Goal: Information Seeking & Learning: Learn about a topic

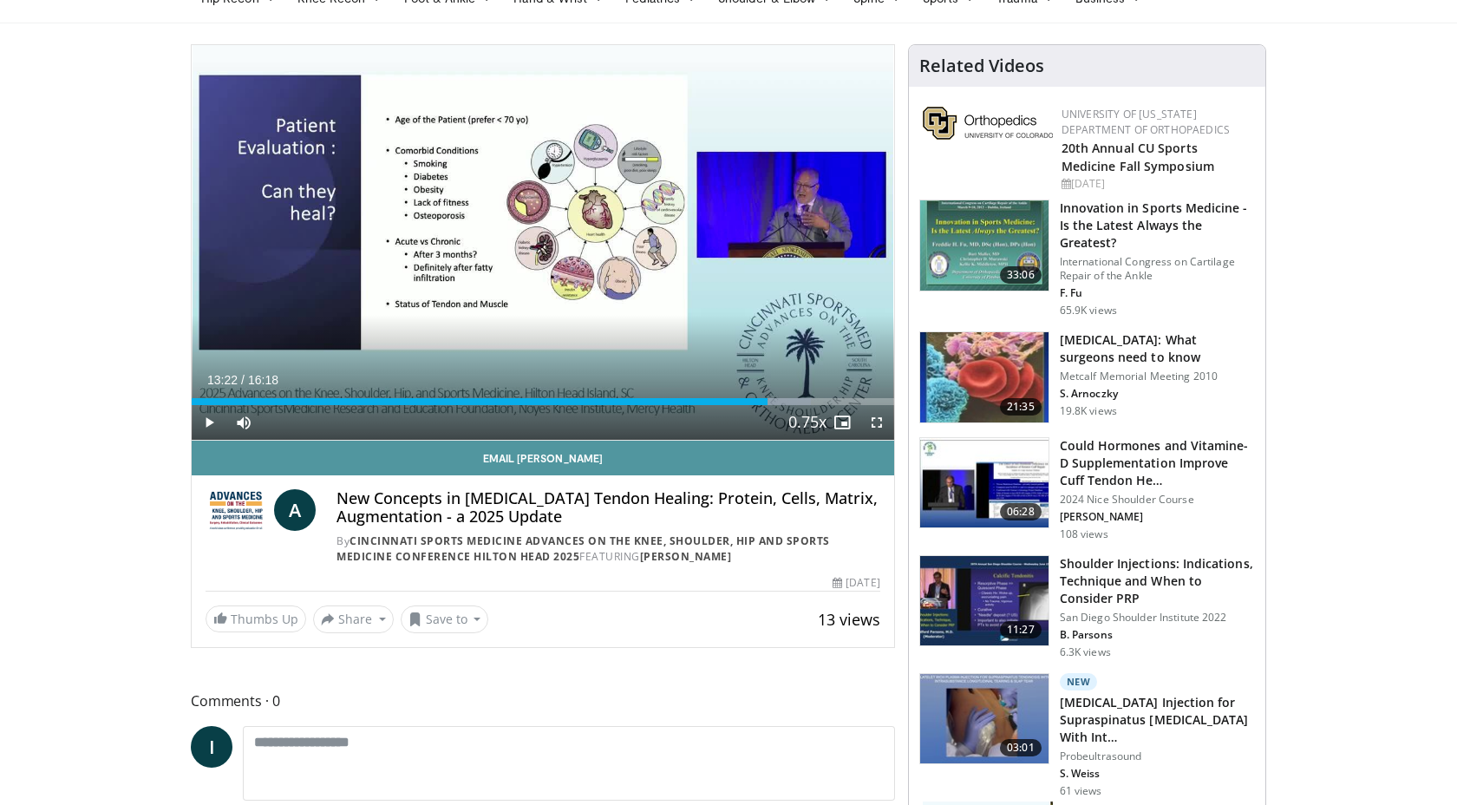
scroll to position [154, 0]
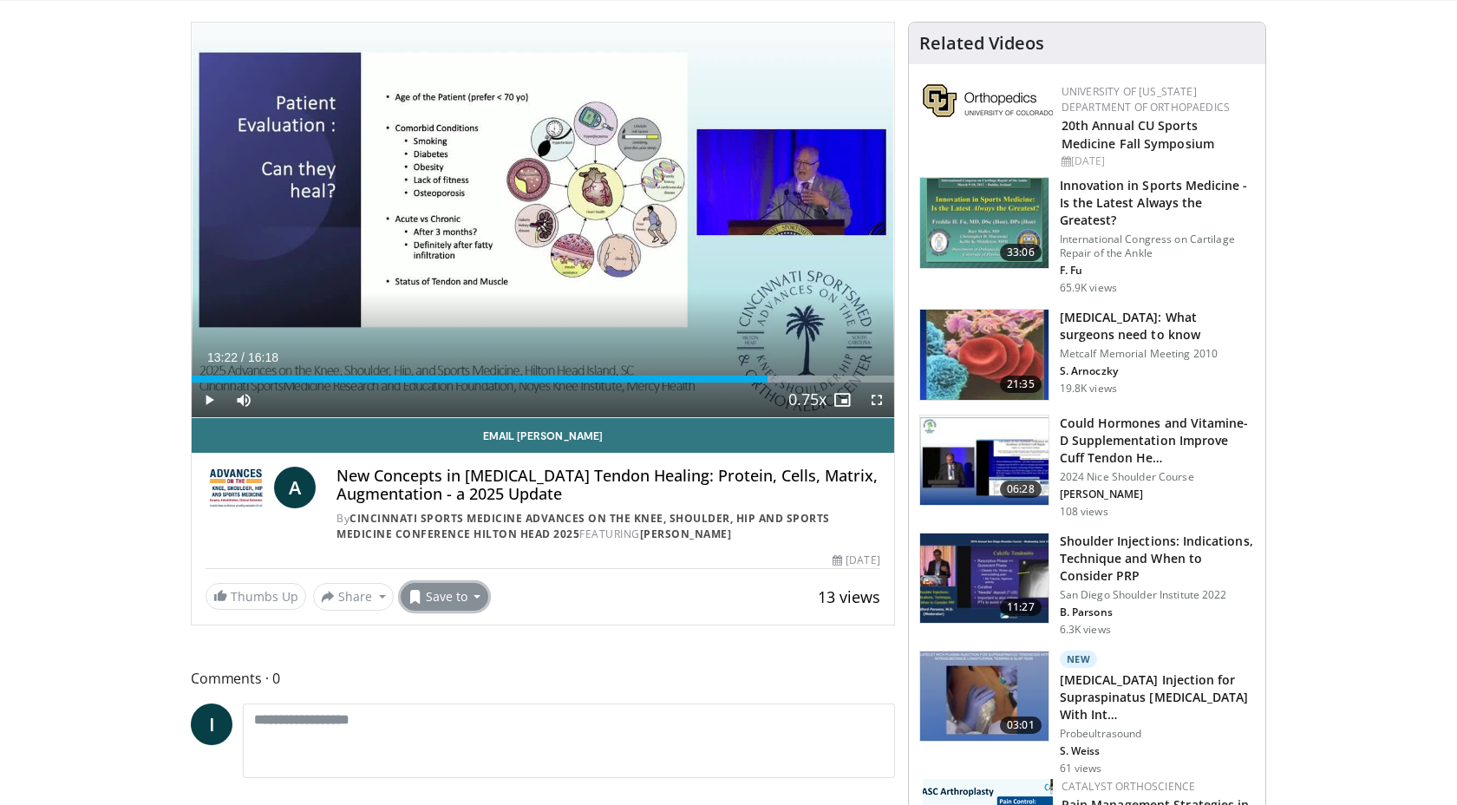
click at [428, 591] on button "Save to" at bounding box center [445, 597] width 88 height 28
click at [447, 632] on span "Add to Favorites" at bounding box center [475, 633] width 107 height 19
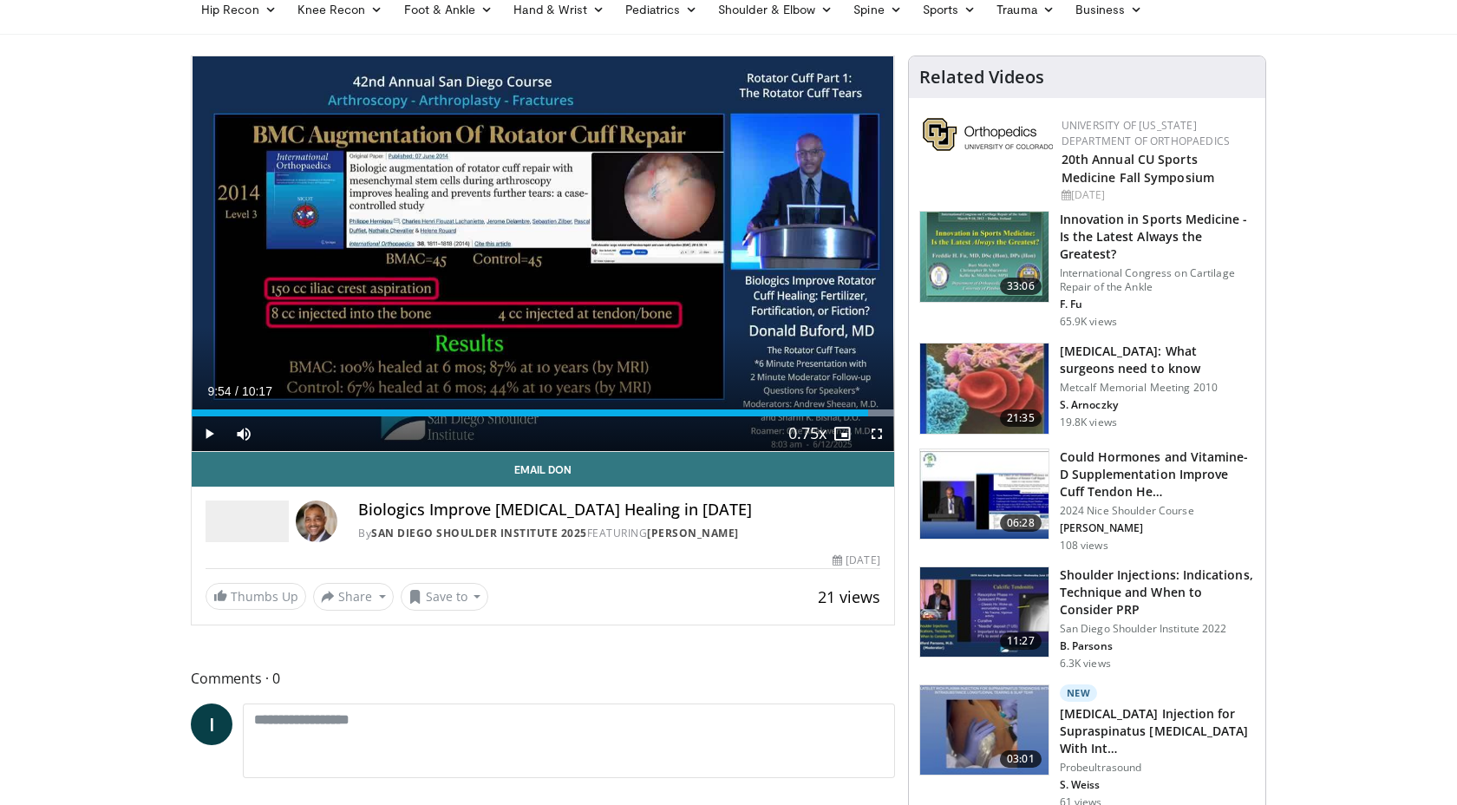
scroll to position [132, 0]
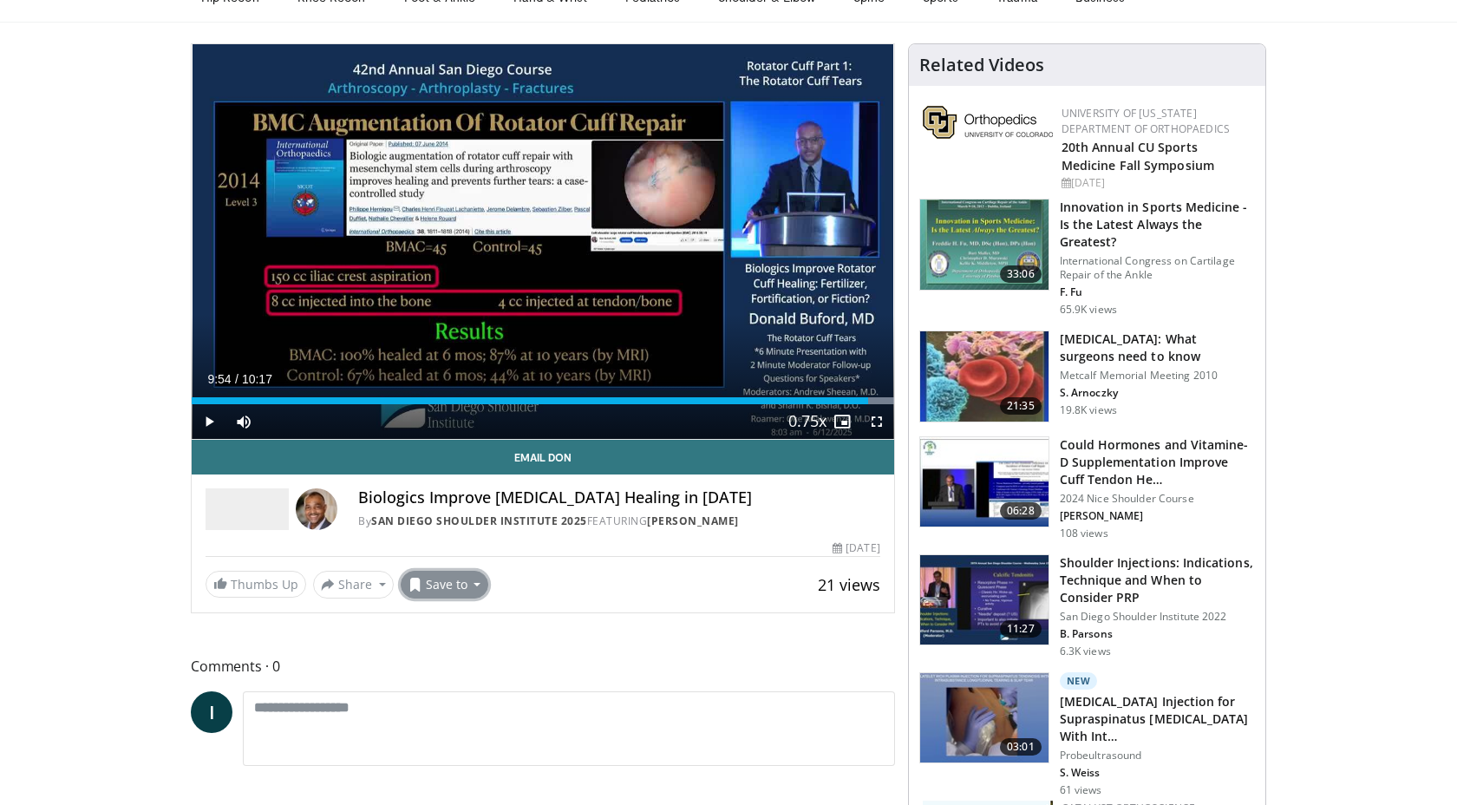
click at [447, 584] on button "Save to" at bounding box center [445, 585] width 88 height 28
click at [467, 624] on span "Add to Favorites" at bounding box center [475, 621] width 107 height 19
click at [689, 519] on link "[PERSON_NAME]" at bounding box center [693, 520] width 92 height 15
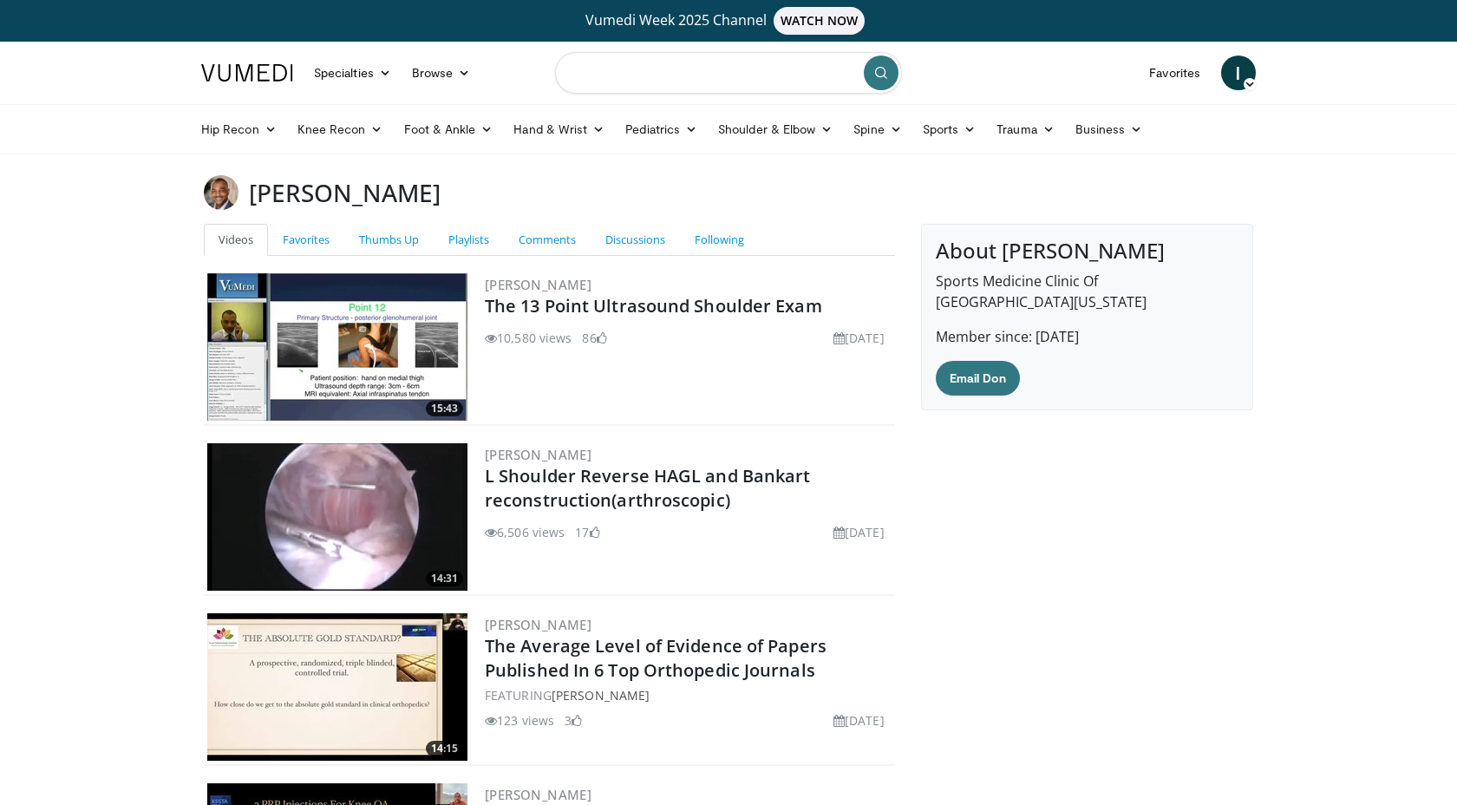
click at [602, 82] on input "Search topics, interventions" at bounding box center [728, 73] width 347 height 42
click at [759, 73] on input "**********" at bounding box center [728, 73] width 347 height 42
type input "**********"
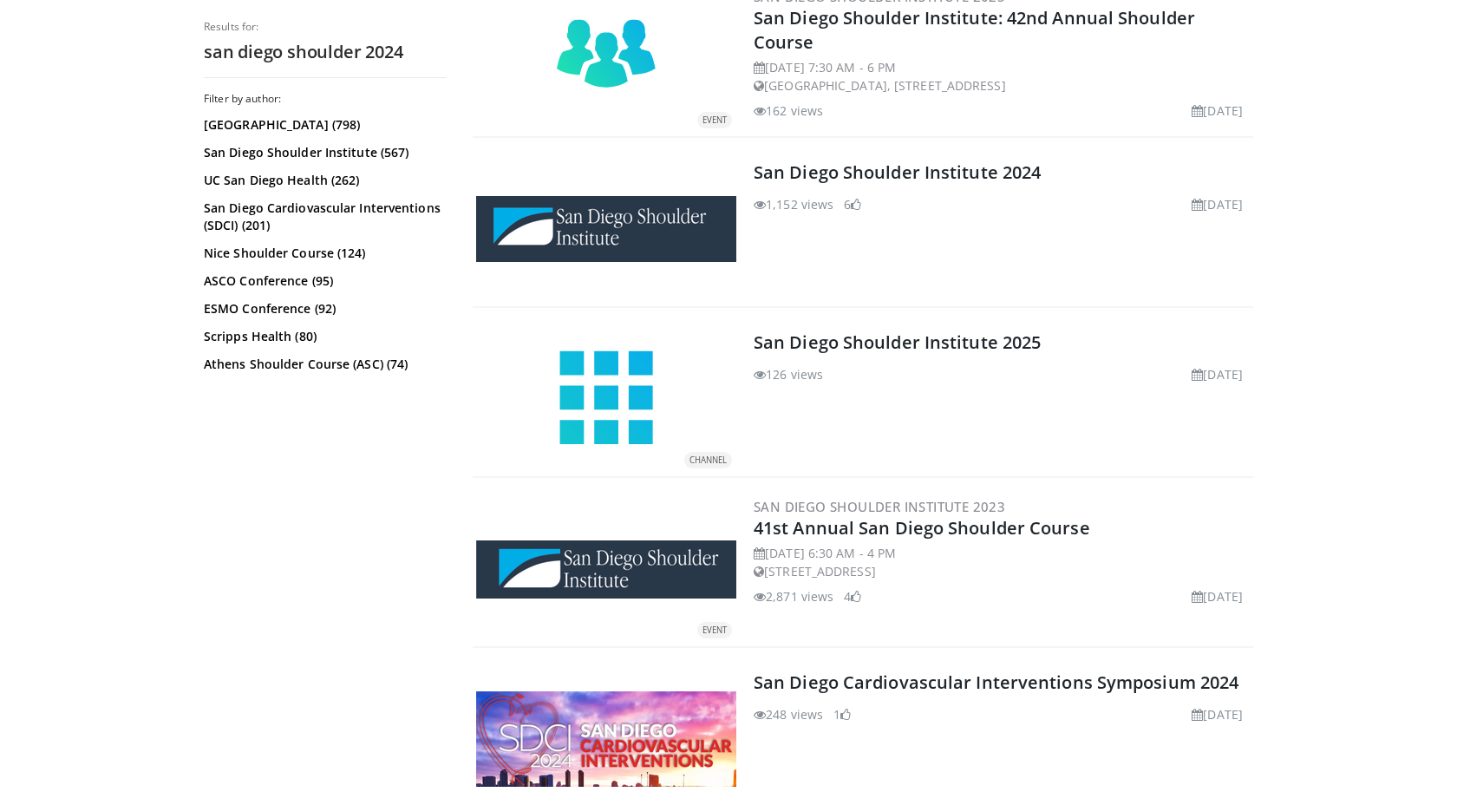
scroll to position [245, 0]
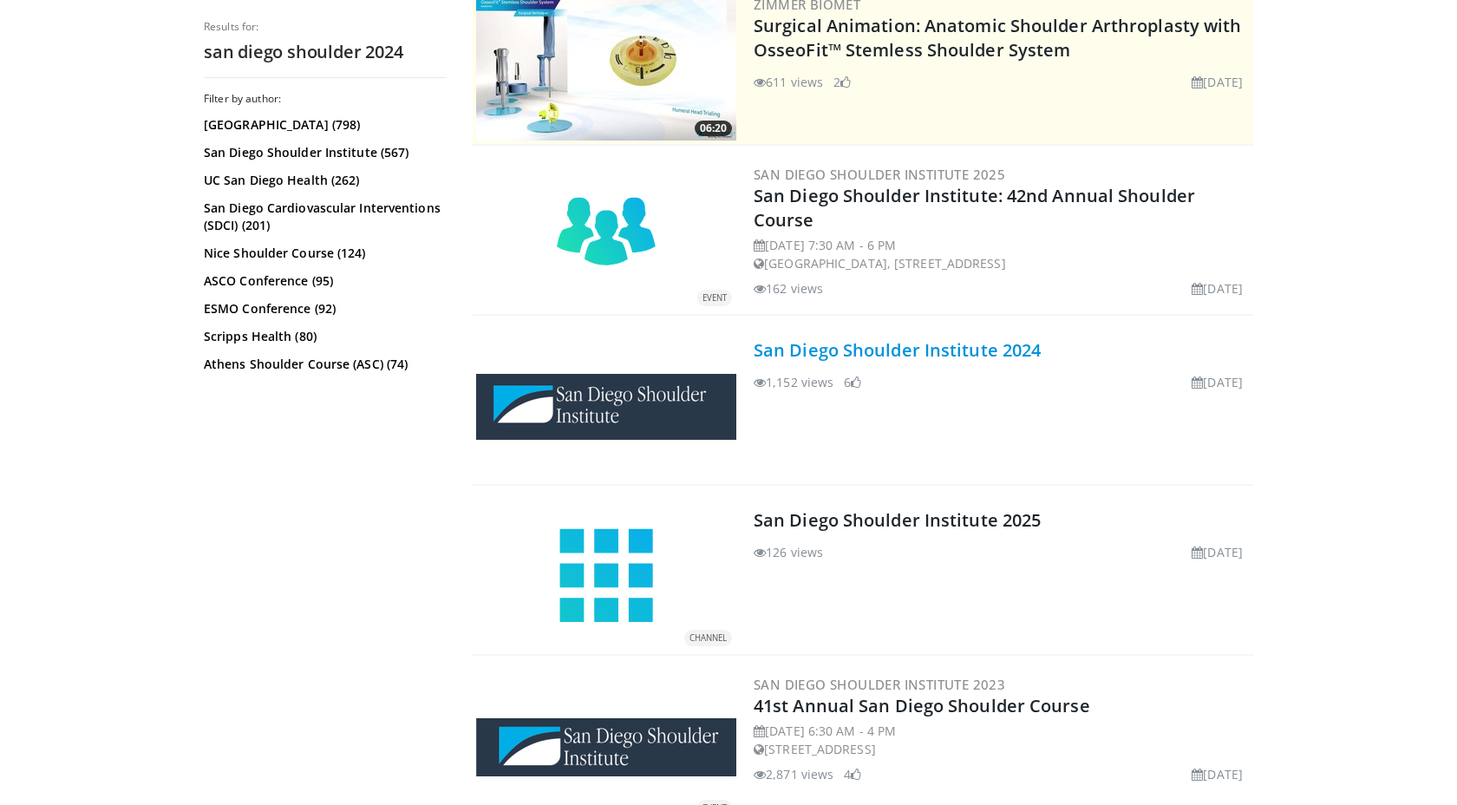
click at [807, 357] on link "San Diego Shoulder Institute 2024" at bounding box center [897, 349] width 287 height 23
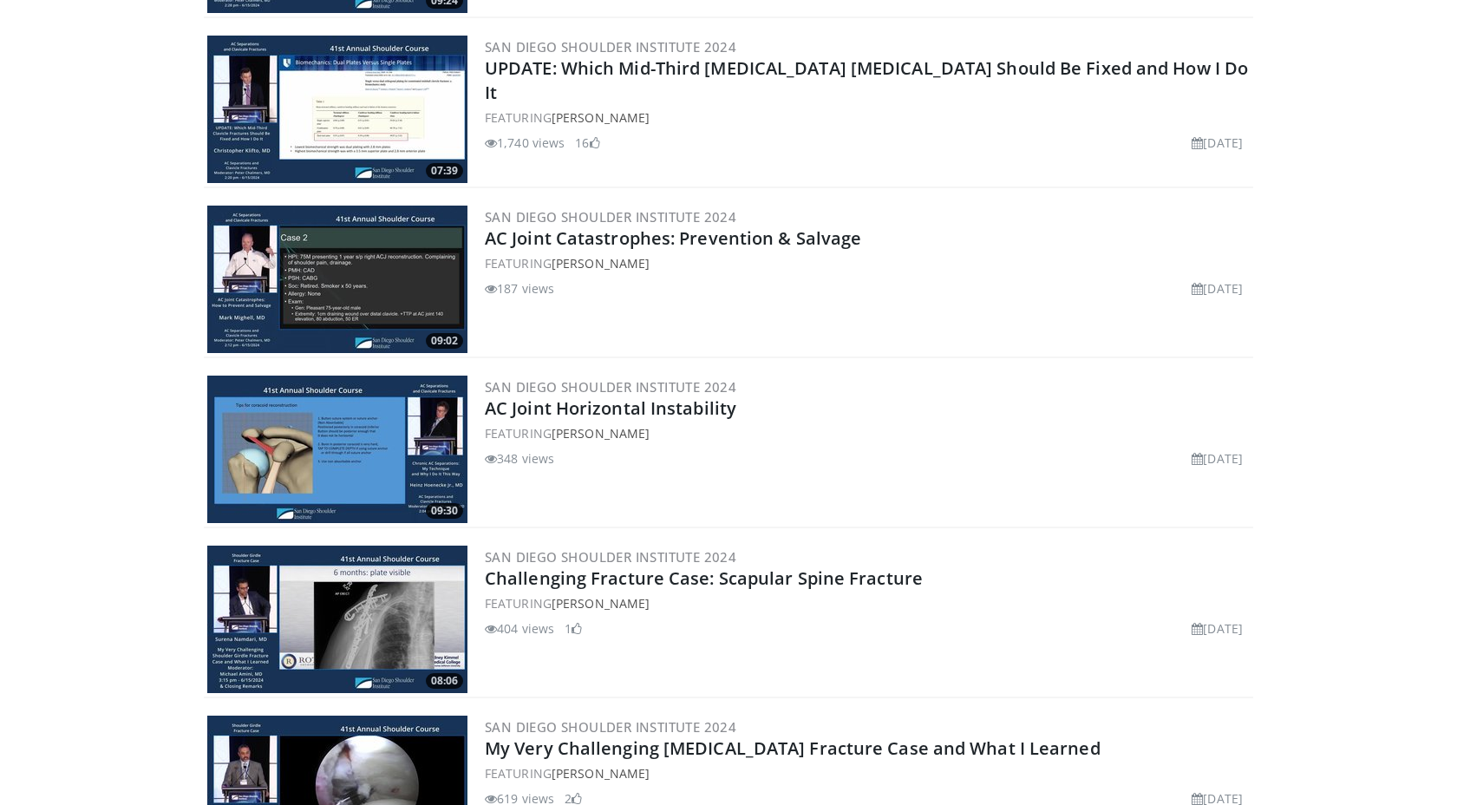
scroll to position [1000, 0]
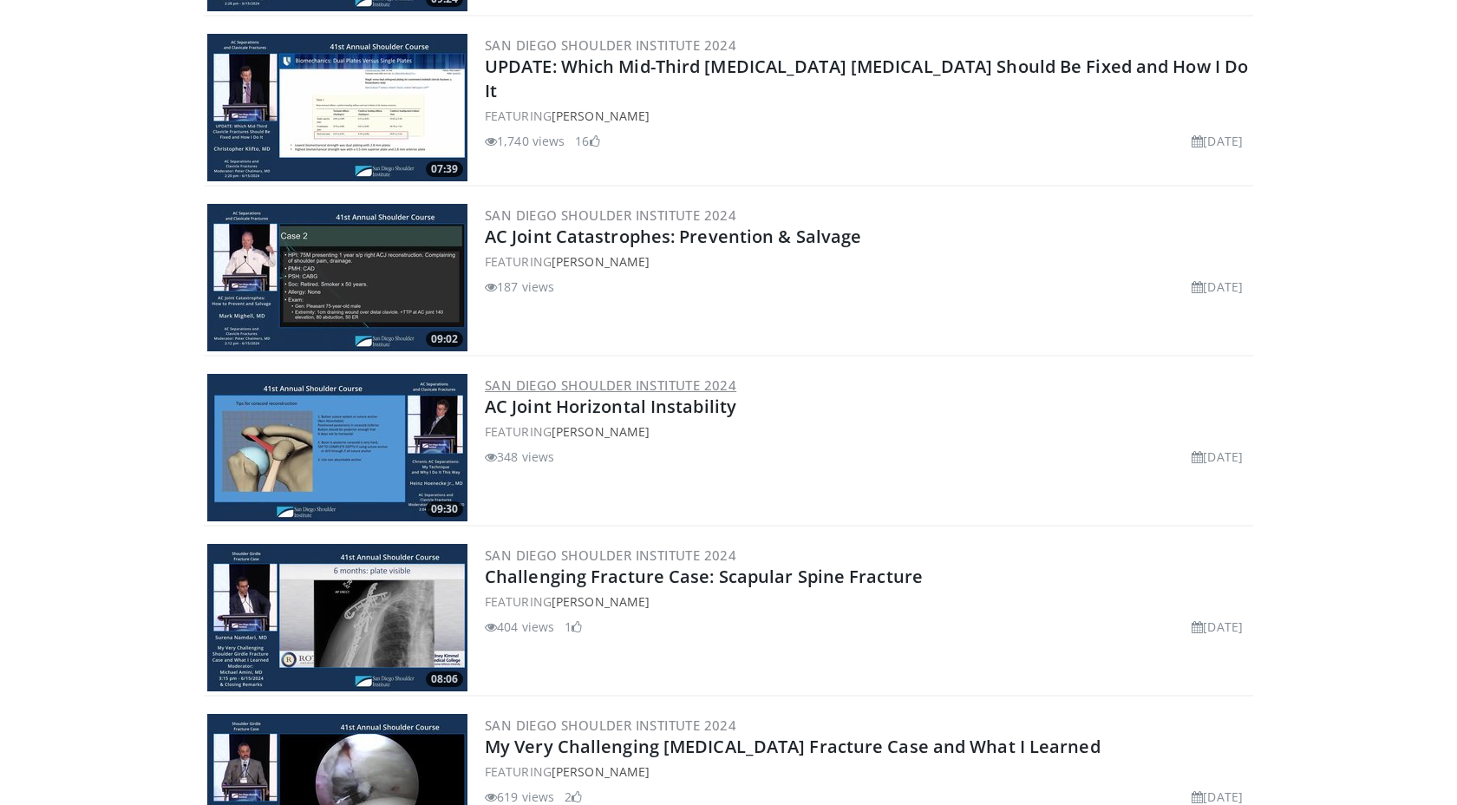
click at [585, 388] on link "San Diego Shoulder Institute 2024" at bounding box center [610, 384] width 251 height 17
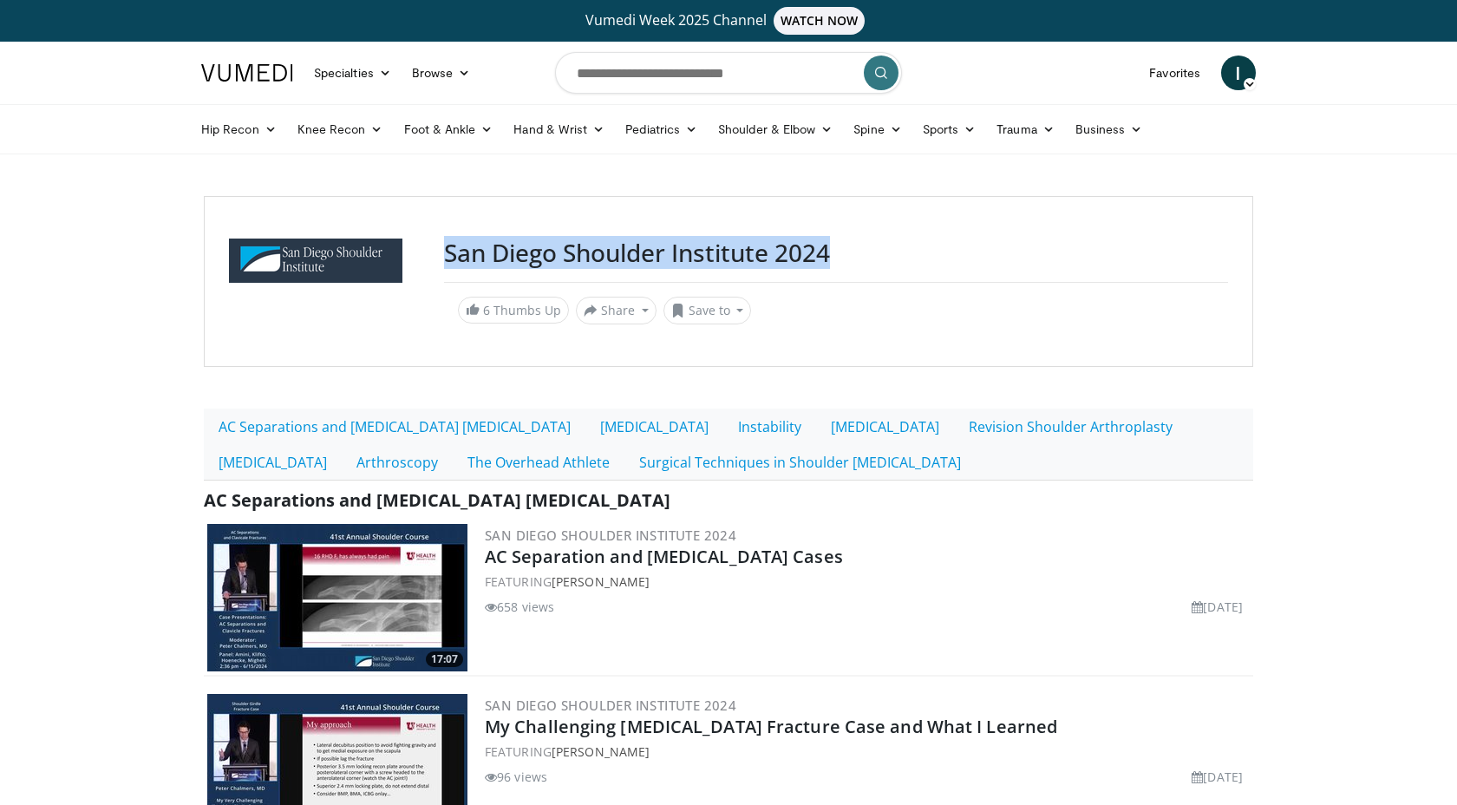
drag, startPoint x: 844, startPoint y: 254, endPoint x: 415, endPoint y: 270, distance: 428.7
click at [415, 270] on div "San Diego Shoulder Institute 2024 6 Thumbs Up Share San Diego Shoulder Instit..…" at bounding box center [728, 281] width 1049 height 171
copy div "San Diego Shoulder Institute 2024"
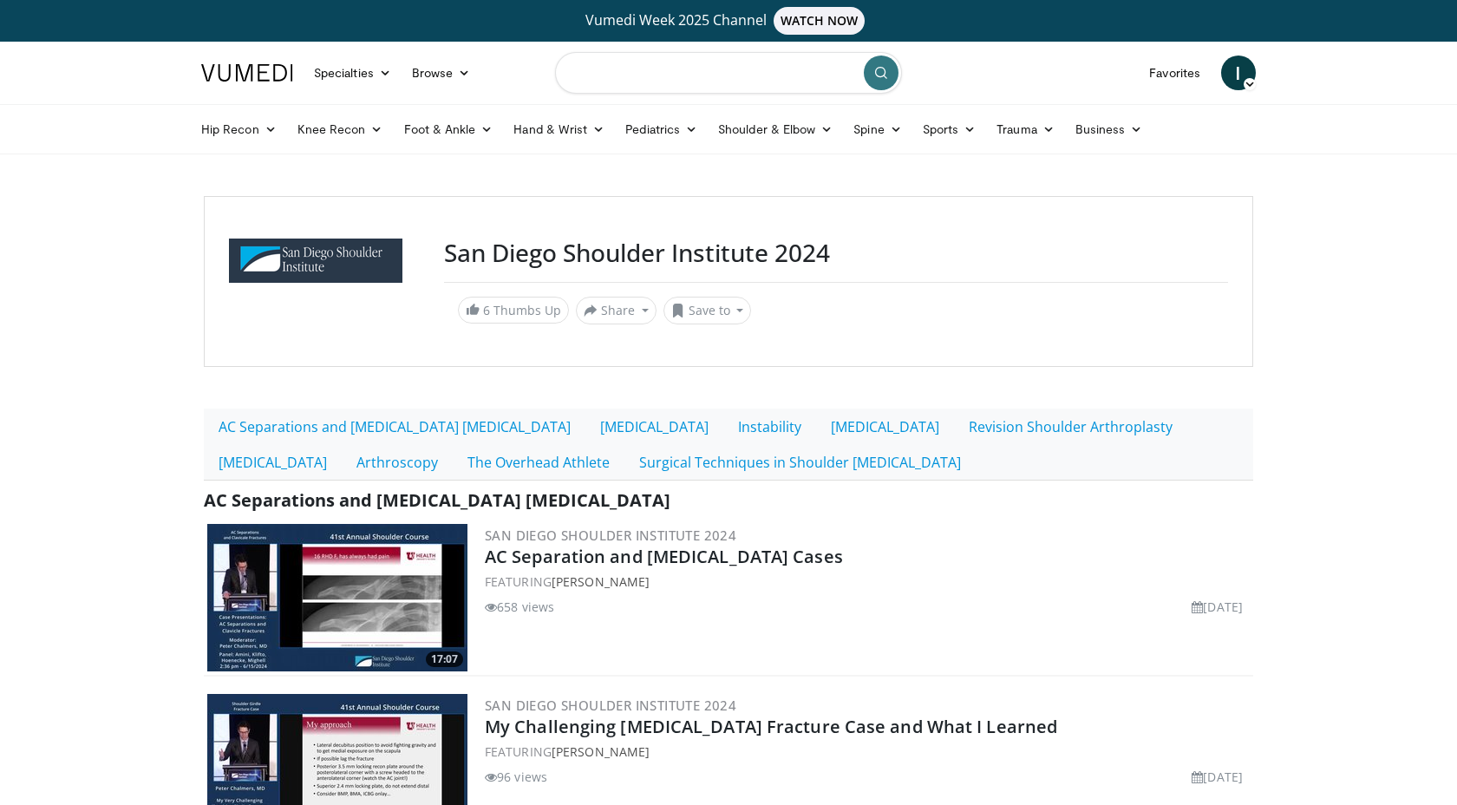
click at [656, 77] on input "Search topics, interventions" at bounding box center [728, 73] width 347 height 42
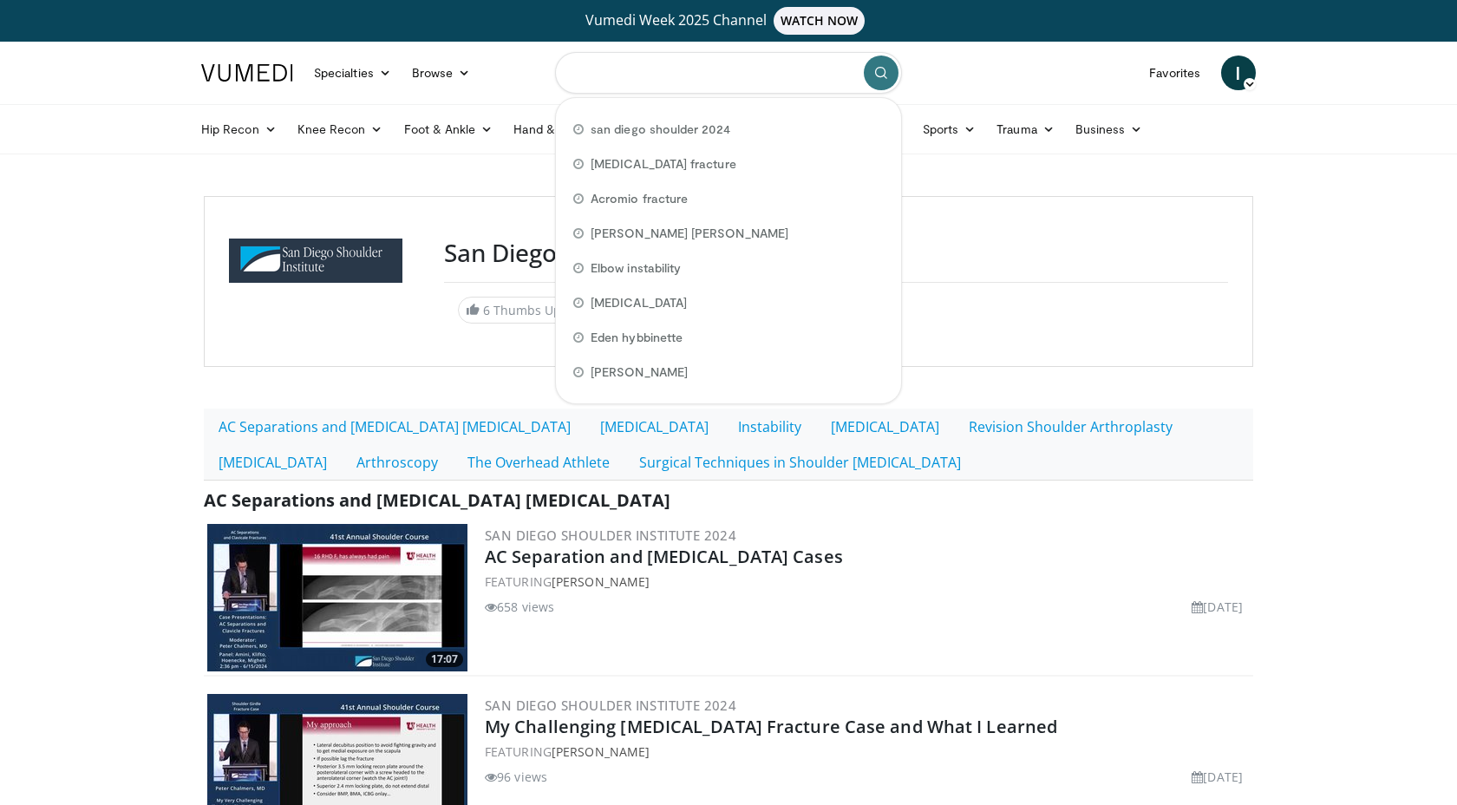
paste input "**********"
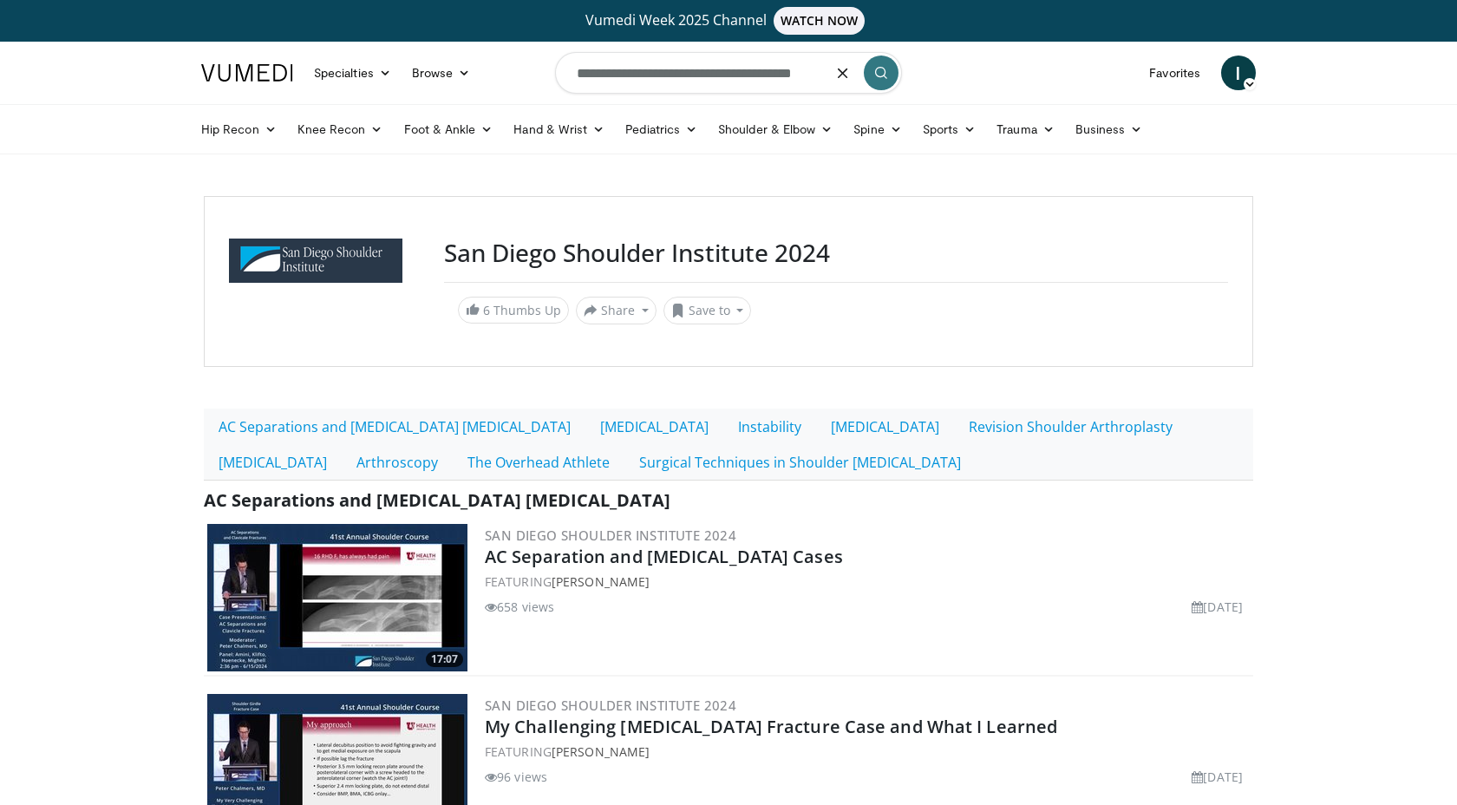
scroll to position [0, 7]
type input "**********"
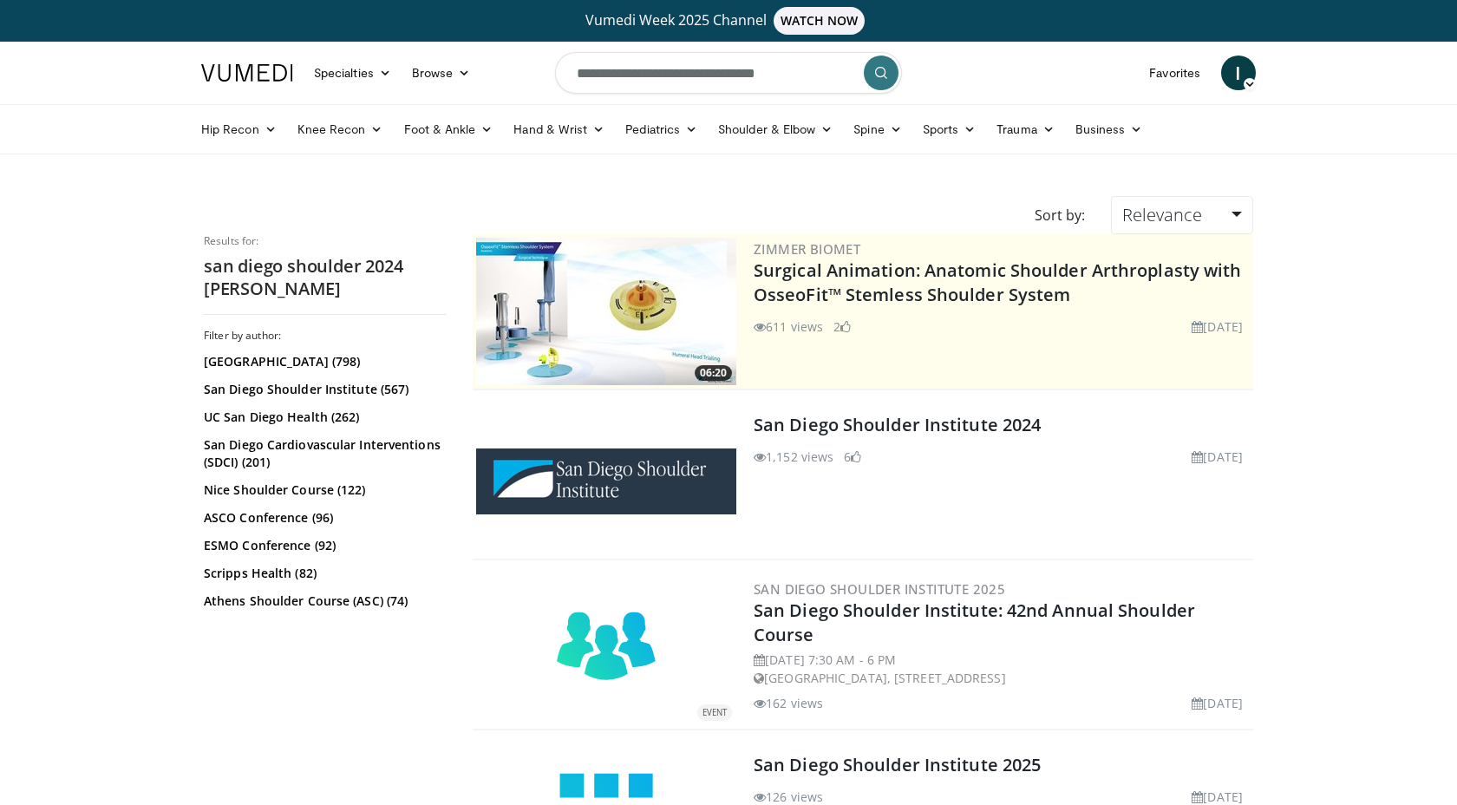
click at [727, 73] on input "**********" at bounding box center [728, 73] width 347 height 42
type input "**********"
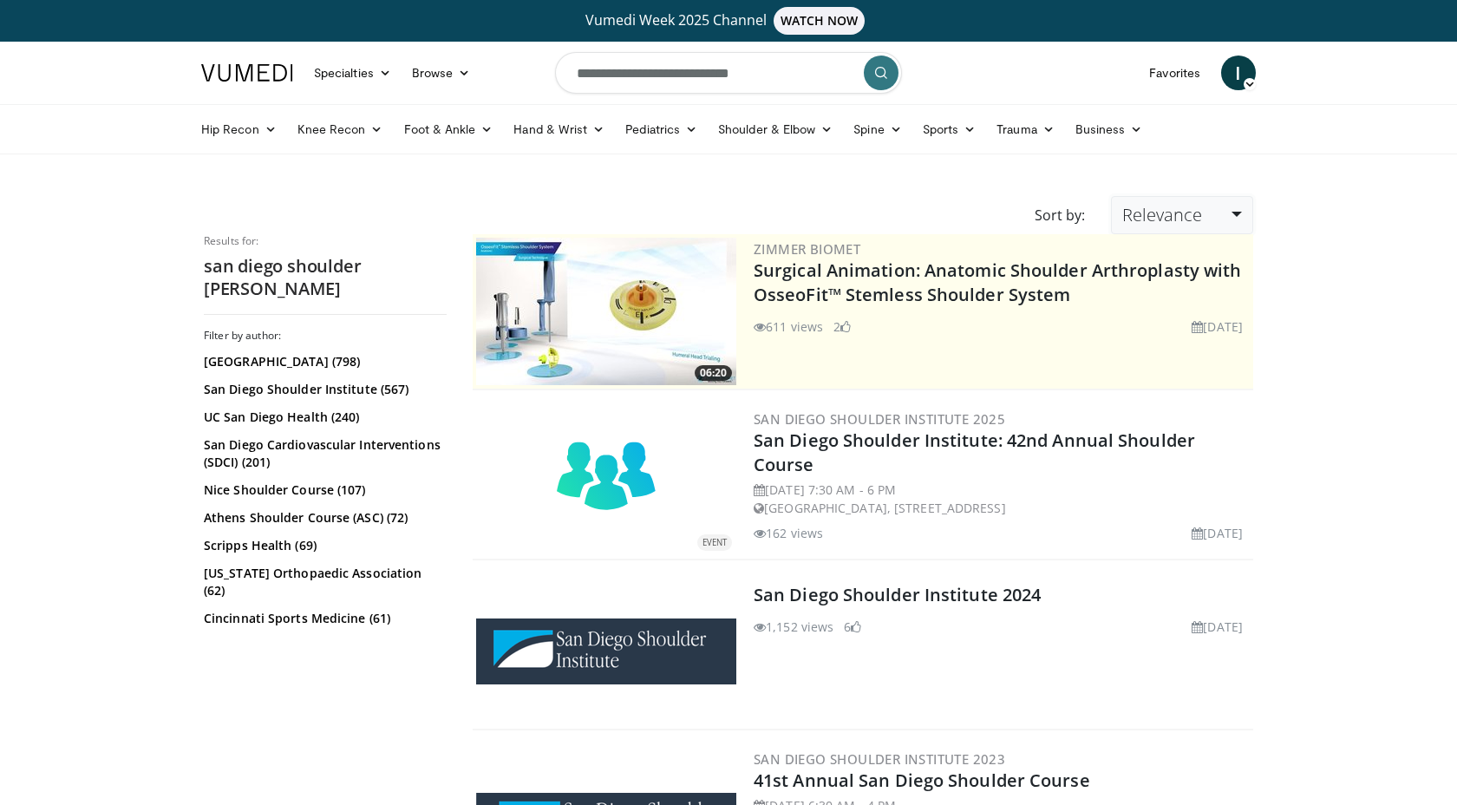
click at [1189, 217] on span "Relevance" at bounding box center [1162, 214] width 80 height 23
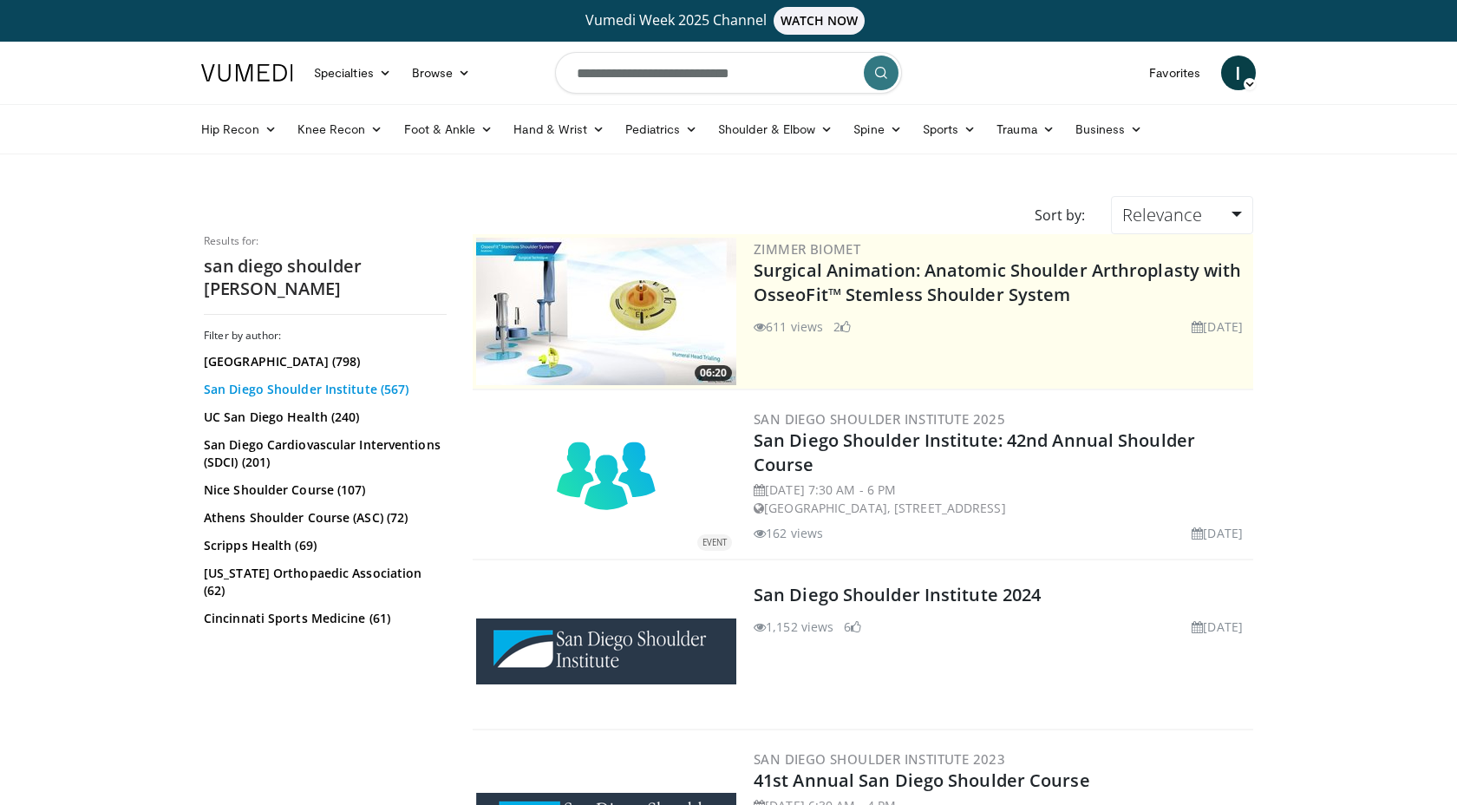
click at [289, 386] on link "San Diego Shoulder Institute (567)" at bounding box center [323, 389] width 238 height 17
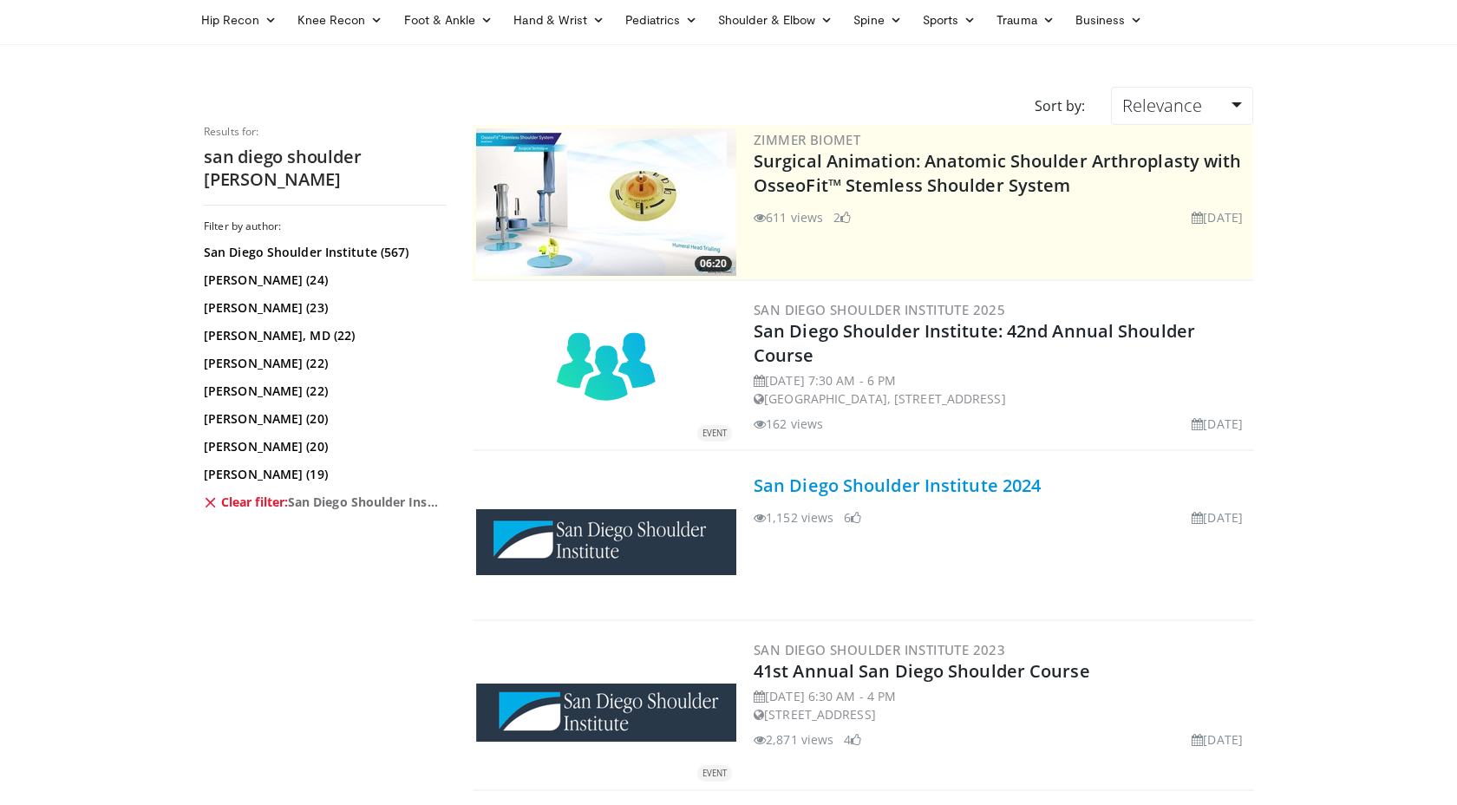
scroll to position [109, 0]
click at [796, 493] on link "San Diego Shoulder Institute 2024" at bounding box center [897, 485] width 287 height 23
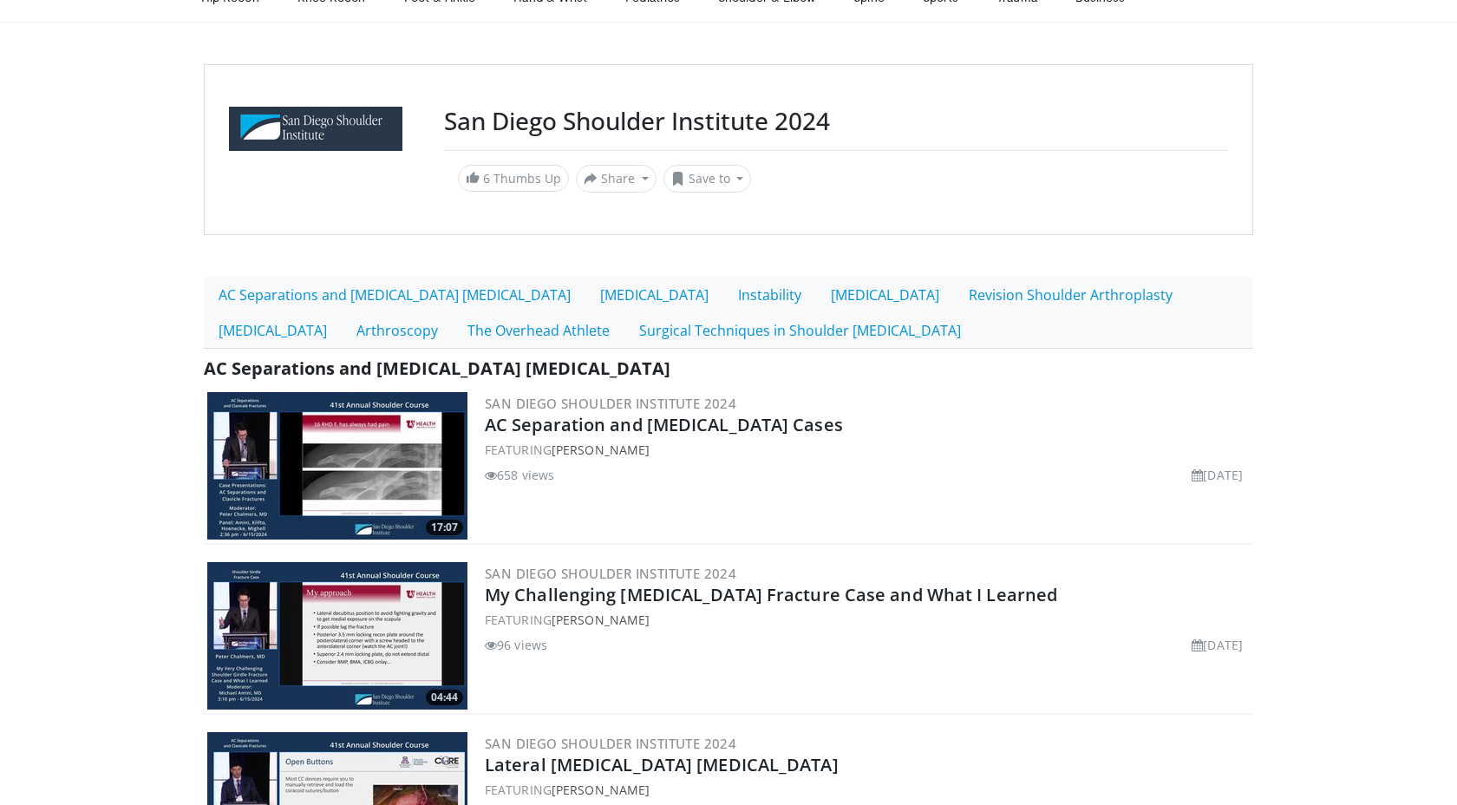
scroll to position [142, 0]
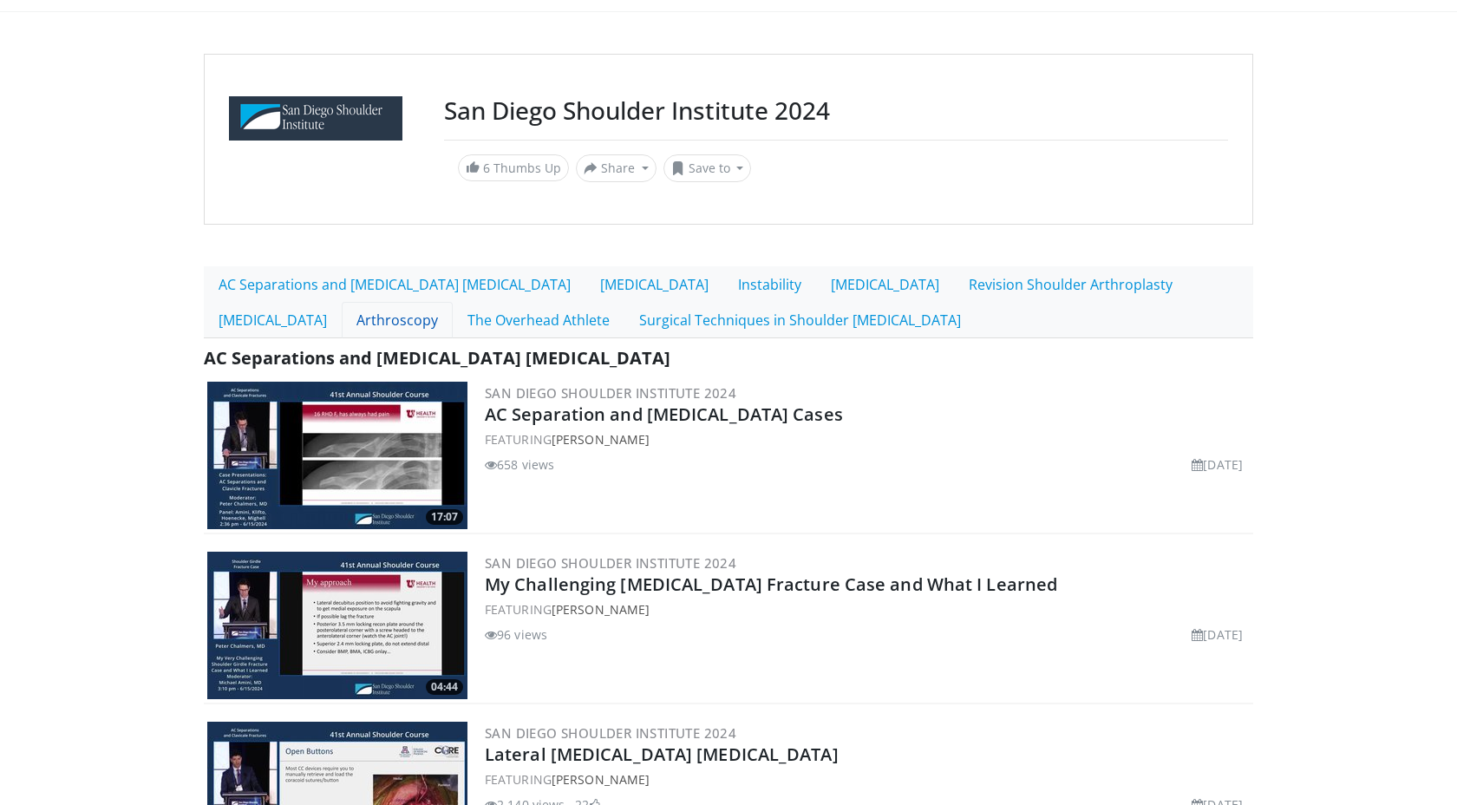
click at [342, 324] on link "Arthroscopy" at bounding box center [397, 320] width 111 height 36
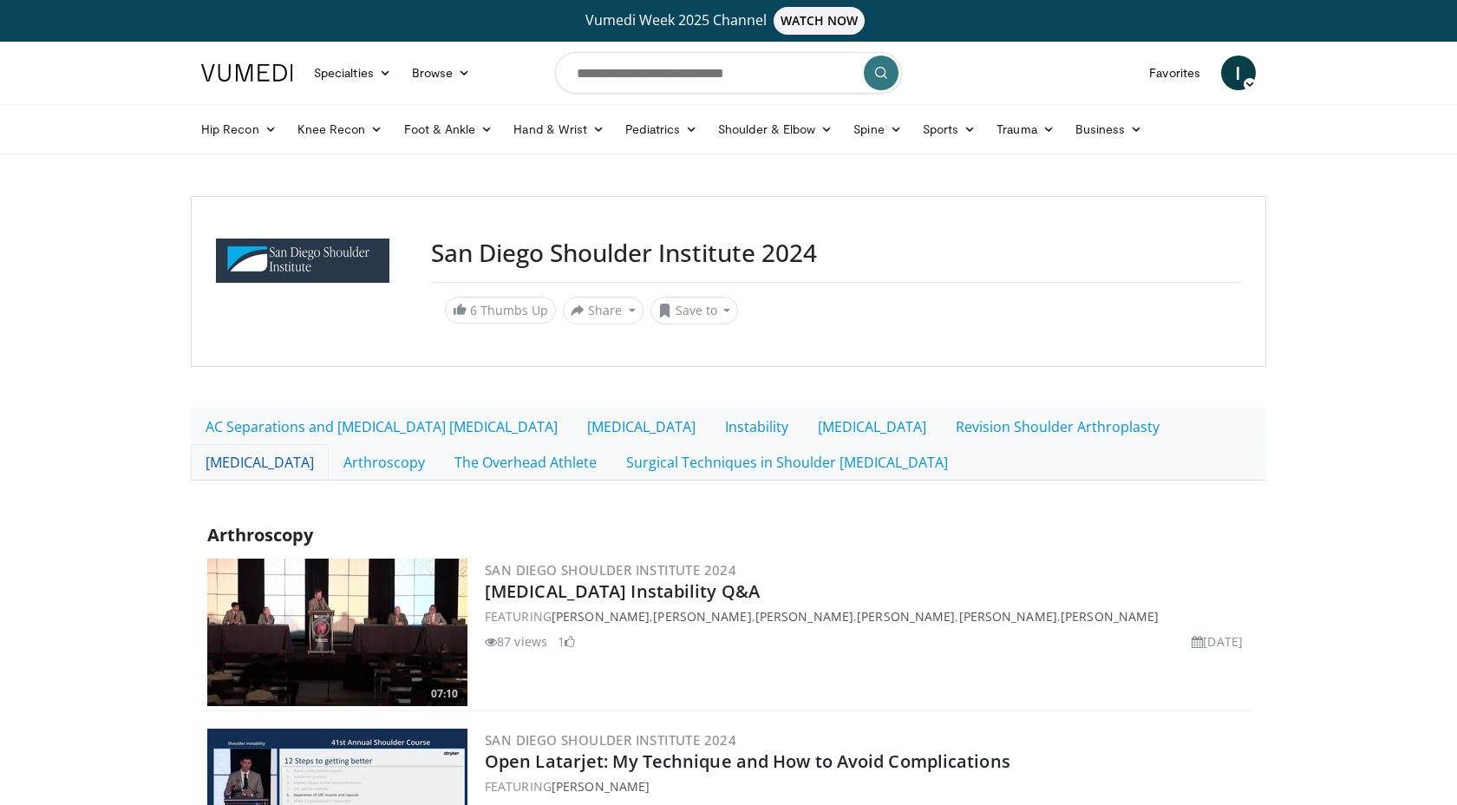
click at [329, 444] on link "[MEDICAL_DATA]" at bounding box center [260, 462] width 138 height 36
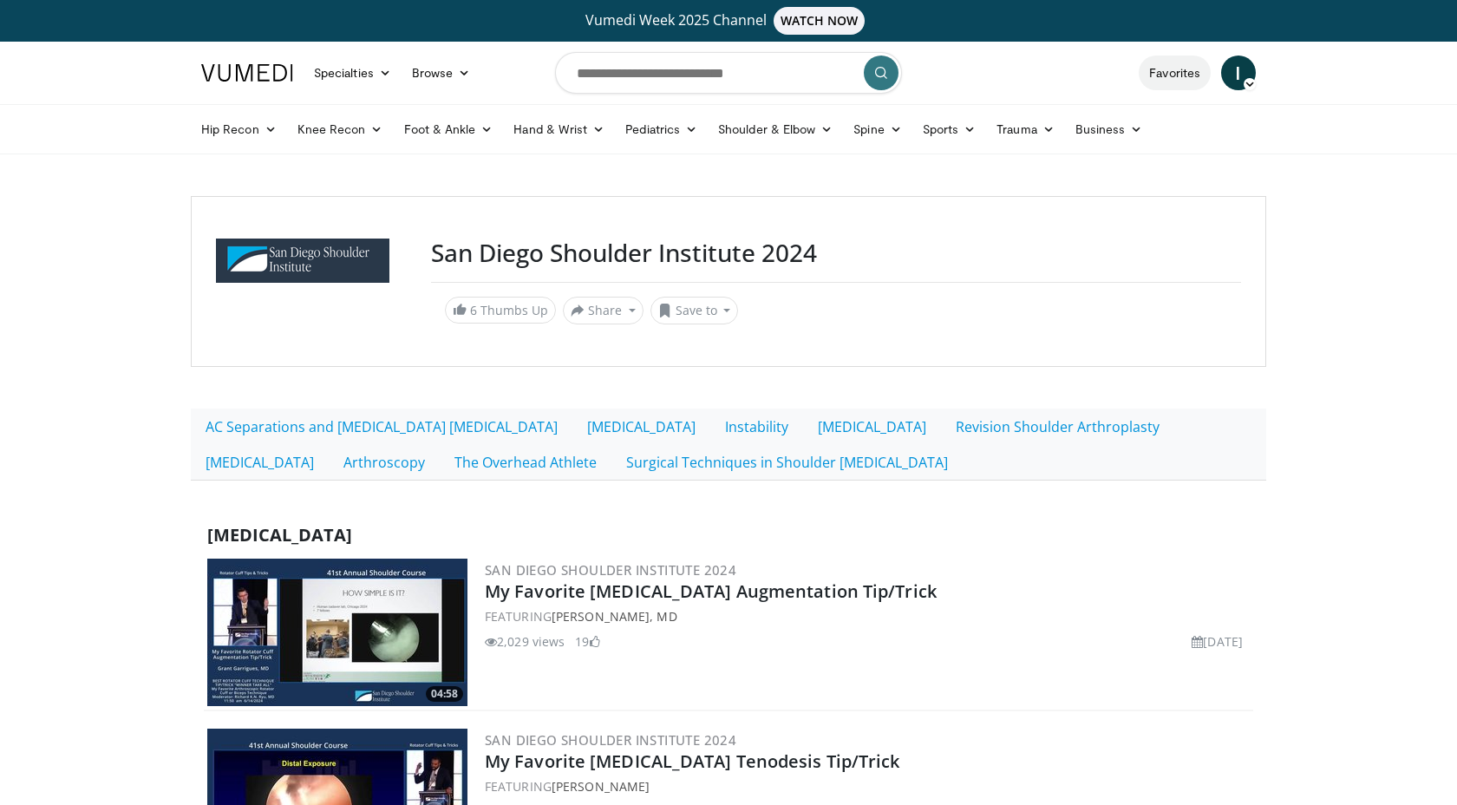
click at [1190, 80] on link "Favorites" at bounding box center [1175, 73] width 72 height 35
